Goal: Check status

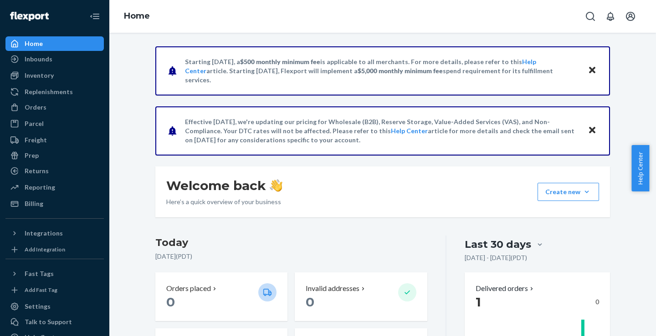
click at [589, 70] on icon "Close" at bounding box center [592, 70] width 6 height 6
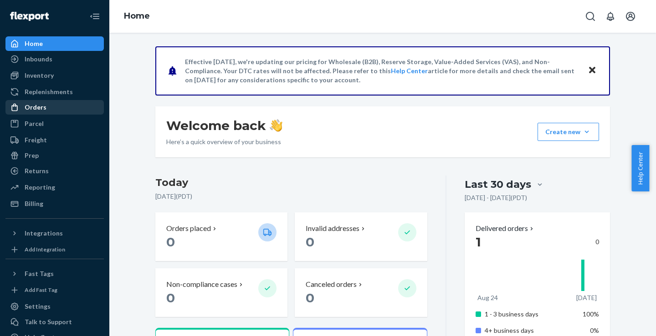
click at [37, 107] on div "Orders" at bounding box center [36, 107] width 22 height 9
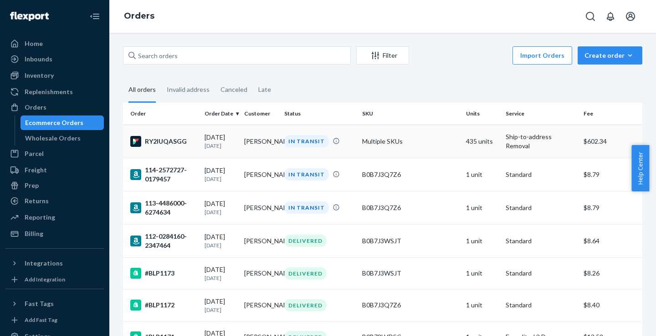
click at [161, 141] on div "RY2IUQASGG" at bounding box center [163, 141] width 67 height 11
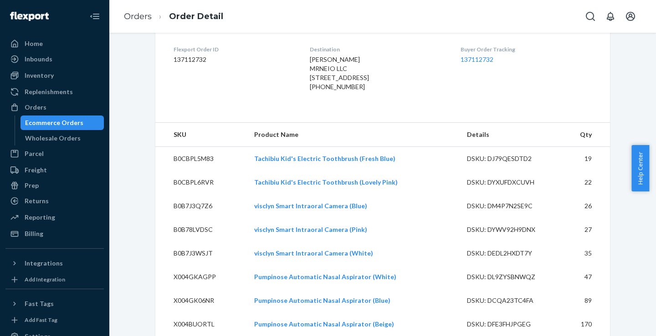
scroll to position [319, 0]
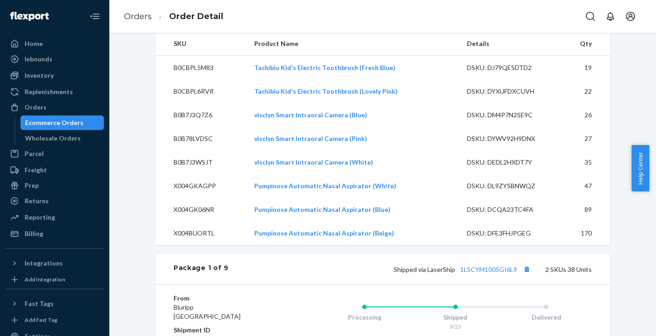
click at [192, 80] on td "B0CBPL5M83" at bounding box center [201, 68] width 92 height 24
click at [210, 245] on td "X004BUORTL" at bounding box center [201, 234] width 92 height 24
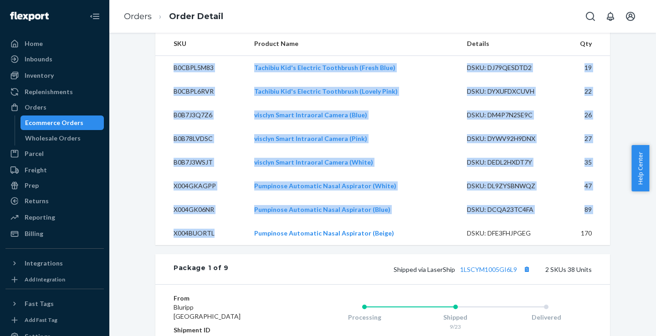
click at [595, 245] on td "170" at bounding box center [585, 234] width 50 height 24
copy tbody "B0CBPL5M83 Tachibiu Kid's Electric Toothbrush (Fresh Blue) DSKU: DJ79QESDTD2 19…"
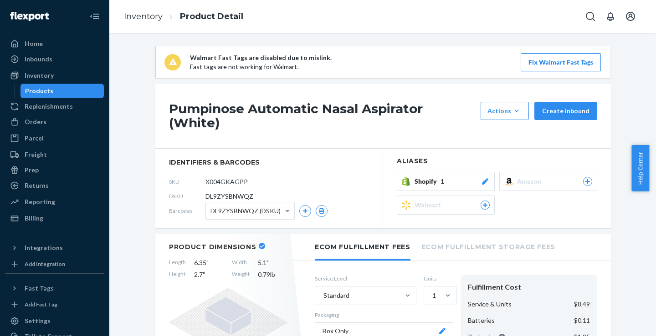
scroll to position [46, 0]
